Goal: Find specific page/section: Find specific page/section

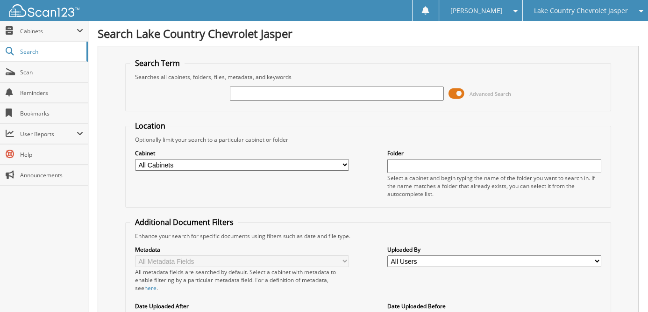
click at [248, 88] on input "text" at bounding box center [337, 93] width 214 height 14
type input "331690"
drag, startPoint x: 277, startPoint y: 90, endPoint x: 223, endPoint y: 91, distance: 53.3
click at [223, 91] on div "331690 Advanced Search" at bounding box center [368, 93] width 476 height 25
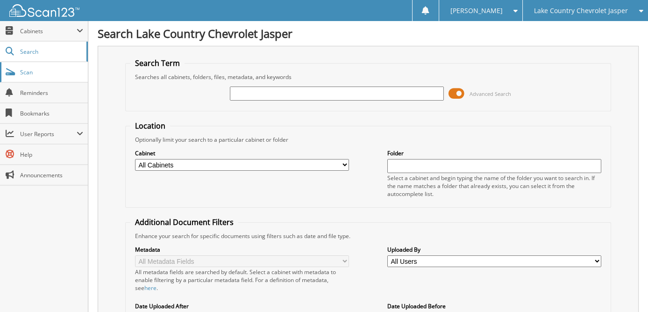
click at [26, 68] on span "Scan" at bounding box center [51, 72] width 63 height 8
click at [33, 43] on link "Search" at bounding box center [44, 52] width 88 height 20
drag, startPoint x: 0, startPoint y: 0, endPoint x: 229, endPoint y: 79, distance: 242.5
